Goal: Transaction & Acquisition: Purchase product/service

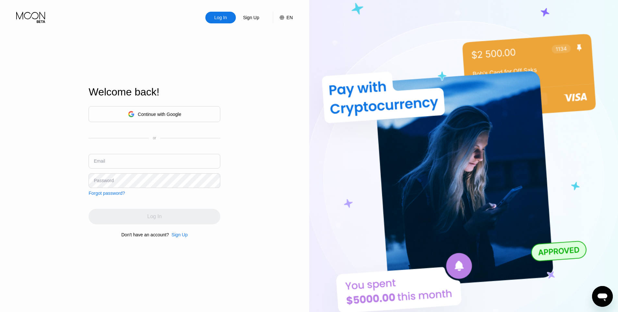
click at [118, 160] on input "text" at bounding box center [155, 161] width 132 height 15
click at [223, 14] on div "Log In" at bounding box center [221, 17] width 14 height 6
click at [143, 165] on input "text" at bounding box center [155, 161] width 132 height 15
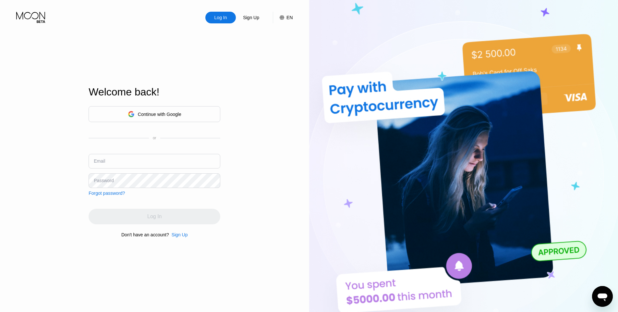
drag, startPoint x: 112, startPoint y: 168, endPoint x: 111, endPoint y: 161, distance: 7.3
click at [111, 161] on div "Email" at bounding box center [155, 163] width 132 height 19
click at [111, 161] on input "text" at bounding box center [155, 161] width 132 height 15
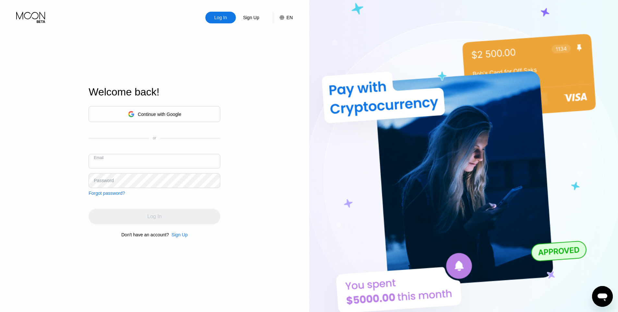
paste input "[PERSON_NAME][EMAIL_ADDRESS][DOMAIN_NAME]"
type input "[PERSON_NAME][EMAIL_ADDRESS][DOMAIN_NAME]"
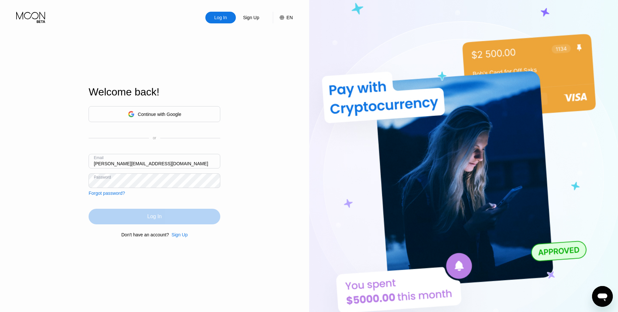
click at [158, 217] on div "Log In" at bounding box center [154, 216] width 14 height 6
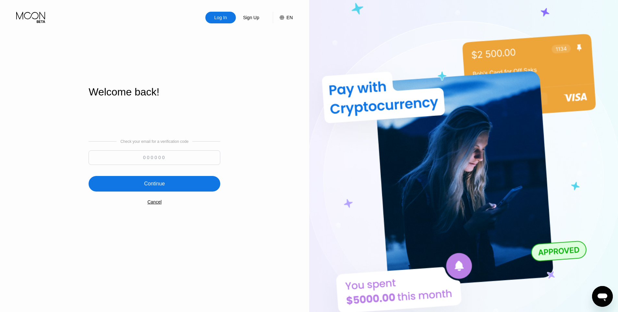
click at [180, 157] on input at bounding box center [155, 157] width 132 height 15
paste input "247542"
type input "247542"
click at [160, 181] on div "Continue" at bounding box center [154, 183] width 21 height 6
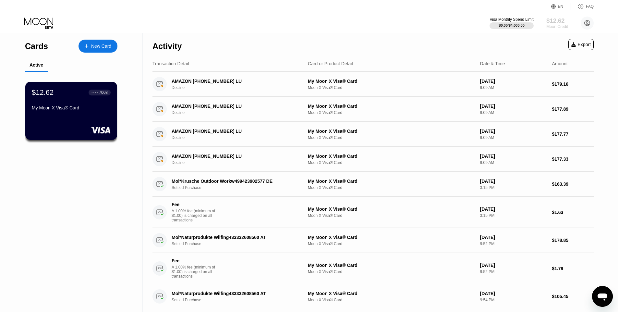
click at [557, 26] on div "Moon Credit" at bounding box center [558, 26] width 22 height 5
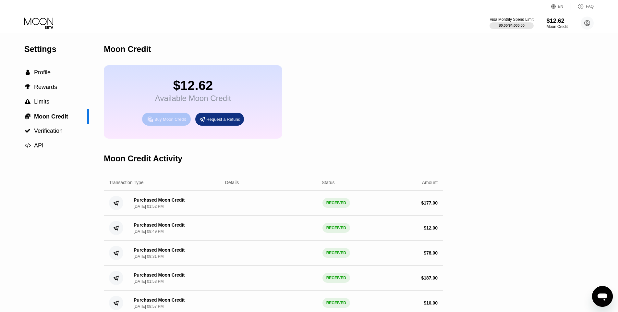
click at [176, 121] on div "Buy Moon Credit" at bounding box center [169, 120] width 31 height 6
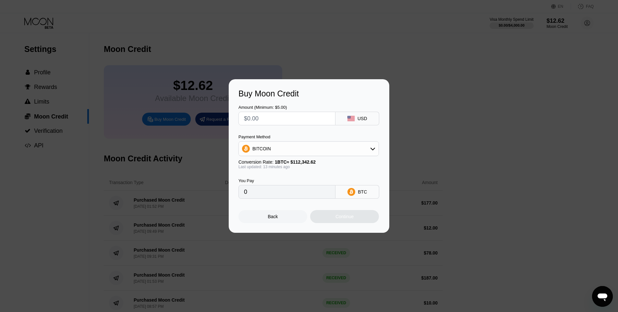
click at [287, 118] on input "text" at bounding box center [287, 118] width 86 height 13
type input "$318"
type input "0.00282353"
type input "$318"
click at [371, 149] on icon at bounding box center [372, 148] width 5 height 5
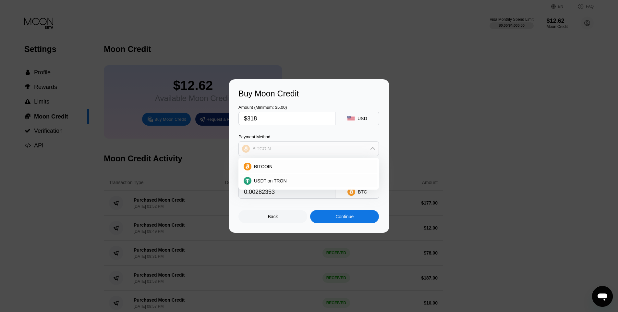
click at [371, 149] on icon at bounding box center [373, 148] width 5 height 3
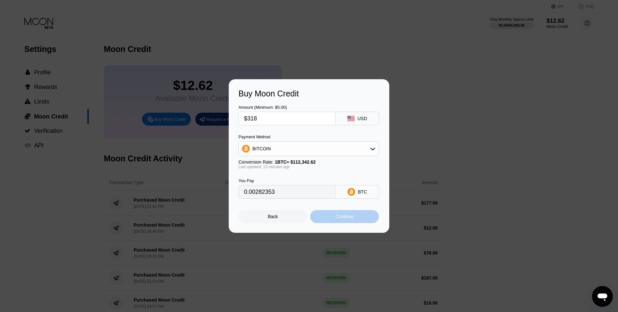
click at [347, 217] on div "Continue" at bounding box center [345, 216] width 18 height 5
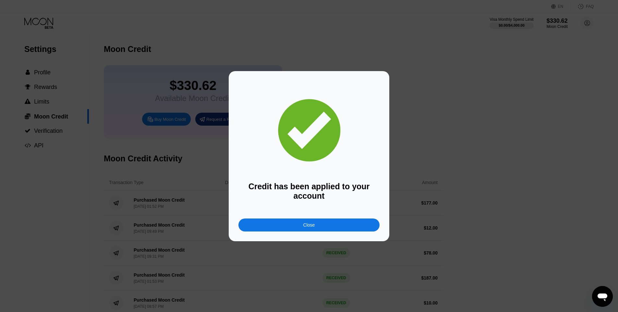
click at [307, 232] on div "Credit has been applied to your account Close" at bounding box center [309, 156] width 161 height 170
click at [303, 223] on div "Close" at bounding box center [309, 224] width 141 height 13
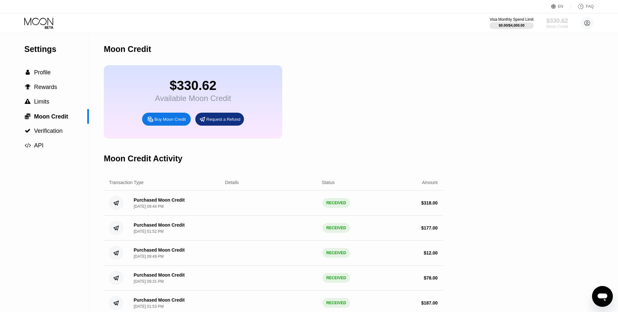
click at [556, 22] on div "$330.62" at bounding box center [558, 20] width 22 height 7
click at [40, 70] on span "Profile" at bounding box center [42, 72] width 17 height 6
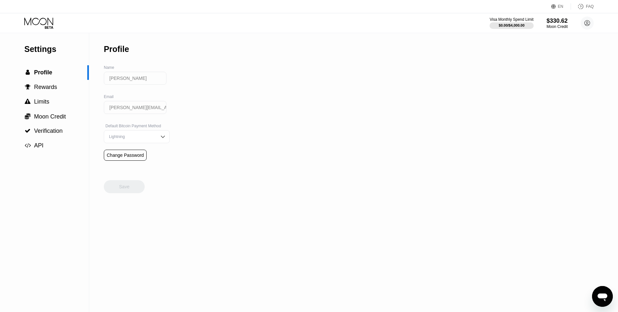
click at [40, 20] on icon at bounding box center [38, 21] width 29 height 7
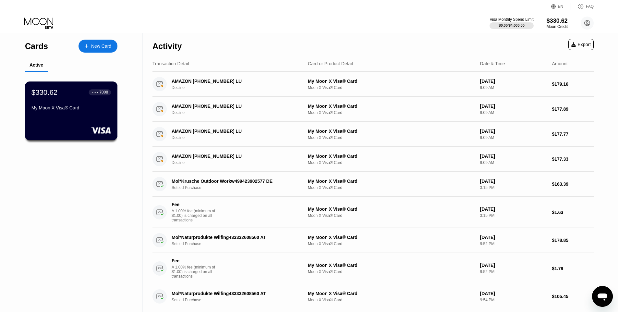
click at [72, 95] on div "$330.62 ● ● ● ● 7008" at bounding box center [71, 92] width 80 height 8
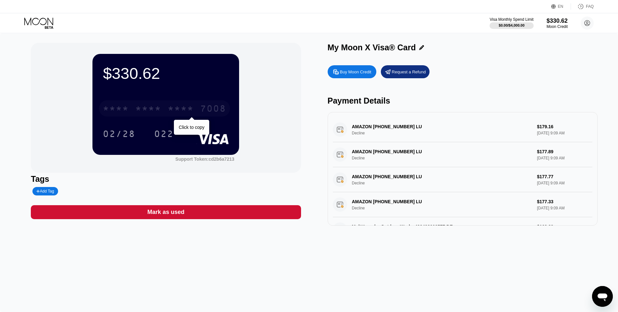
click at [207, 107] on div "7008" at bounding box center [213, 109] width 26 height 10
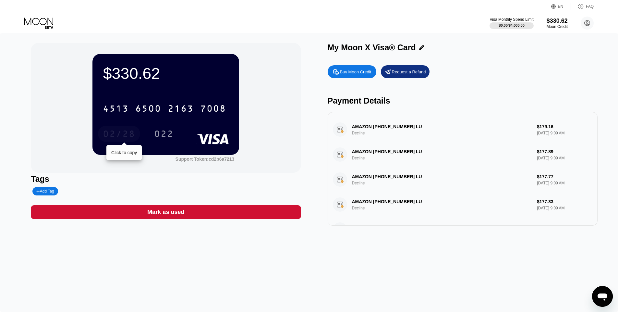
click at [121, 136] on div "02/28" at bounding box center [119, 134] width 32 height 10
click at [163, 129] on div "022" at bounding box center [163, 134] width 29 height 16
click at [555, 26] on div "Moon Credit" at bounding box center [558, 26] width 22 height 5
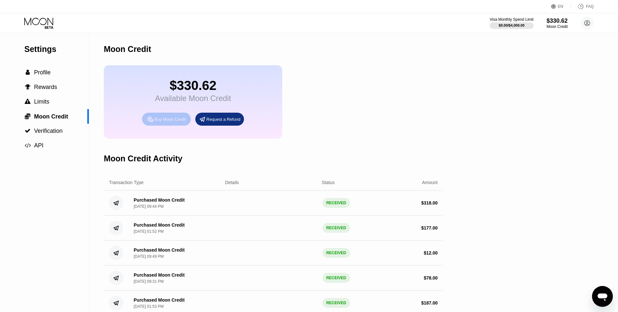
click at [180, 118] on div "Buy Moon Credit" at bounding box center [169, 120] width 31 height 6
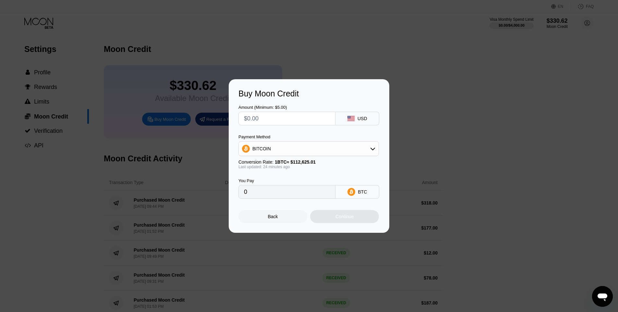
click at [296, 121] on input "text" at bounding box center [287, 118] width 86 height 13
type input "$5"
type input "0.00004440"
type input "$5"
click at [344, 218] on div "Continue" at bounding box center [345, 216] width 18 height 5
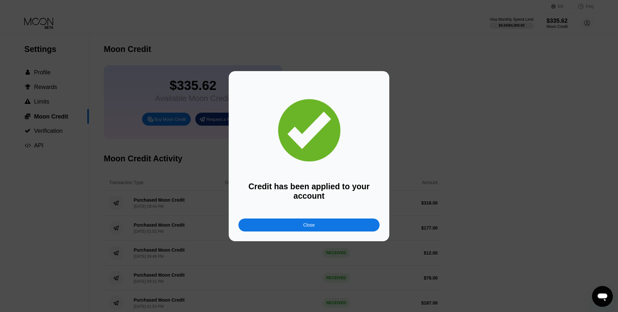
click at [329, 223] on div "Close" at bounding box center [309, 224] width 141 height 13
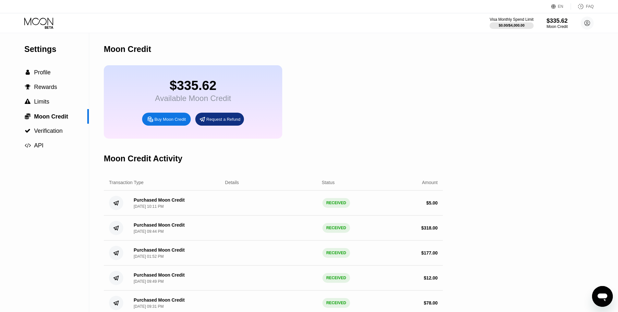
click at [36, 20] on icon at bounding box center [39, 23] width 30 height 11
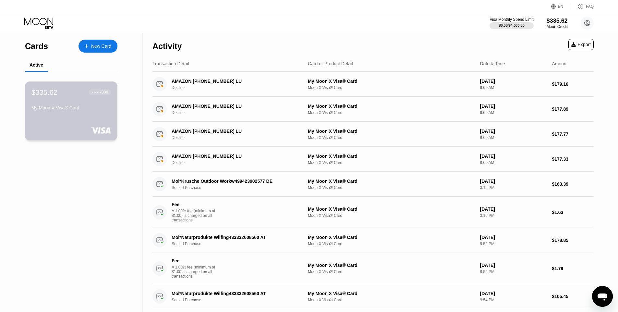
click at [62, 99] on div "$335.62 ● ● ● ● 7008 My Moon X Visa® Card" at bounding box center [71, 100] width 80 height 25
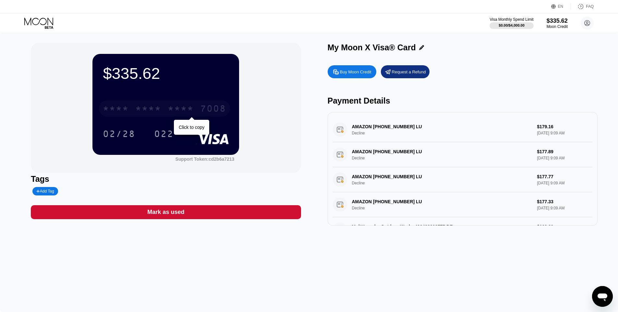
click at [187, 111] on div "* * * *" at bounding box center [181, 109] width 26 height 10
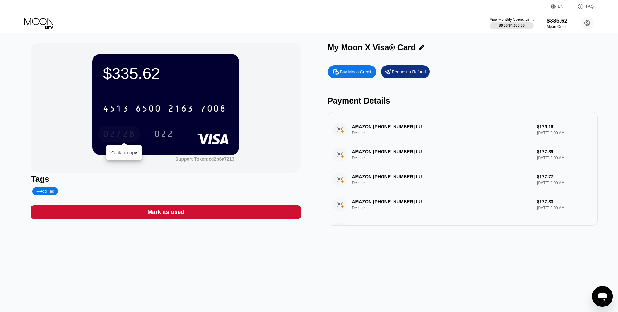
click at [119, 134] on div "02/28" at bounding box center [119, 134] width 32 height 10
click at [166, 134] on div "022" at bounding box center [163, 134] width 19 height 10
click at [556, 18] on div "$335.62" at bounding box center [558, 20] width 22 height 7
